Goal: Task Accomplishment & Management: Manage account settings

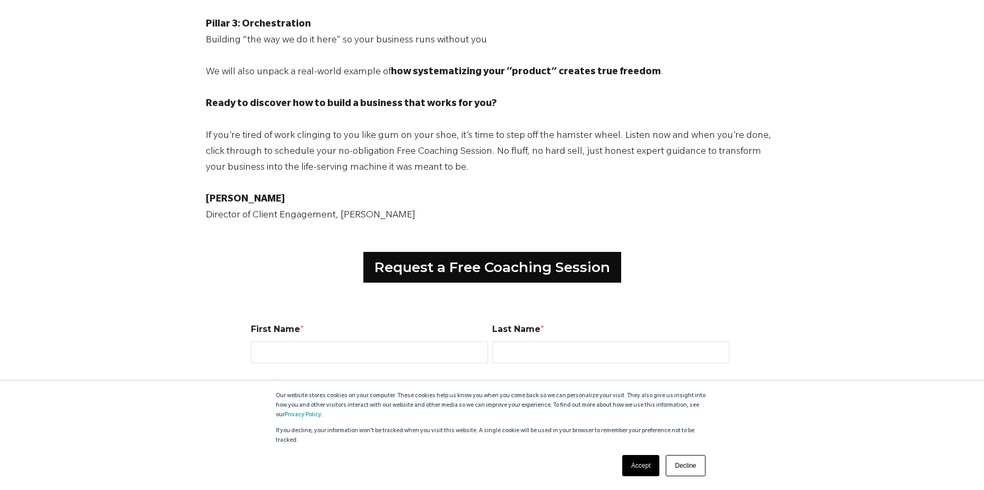
scroll to position [531, 0]
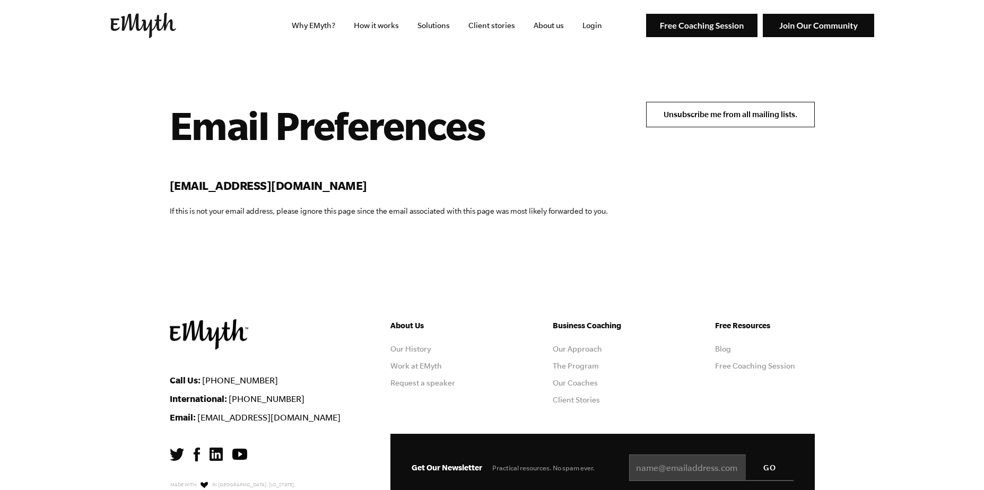
click at [715, 113] on input "Unsubscribe me from all mailing lists." at bounding box center [730, 114] width 169 height 25
